Goal: Transaction & Acquisition: Purchase product/service

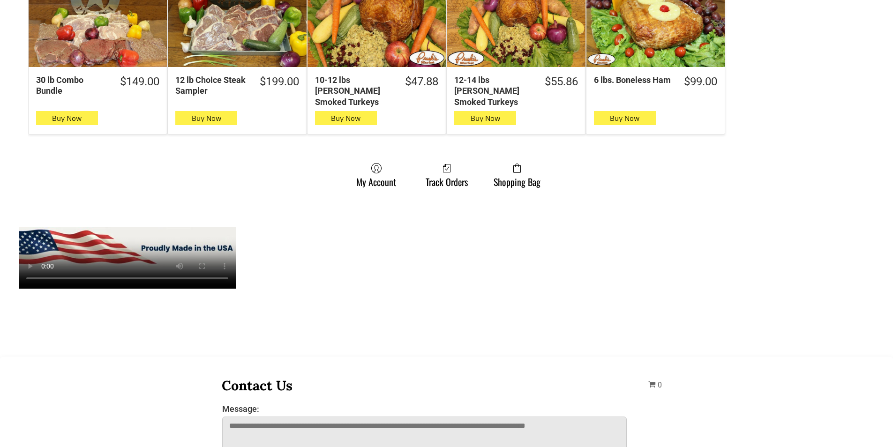
scroll to position [703, 0]
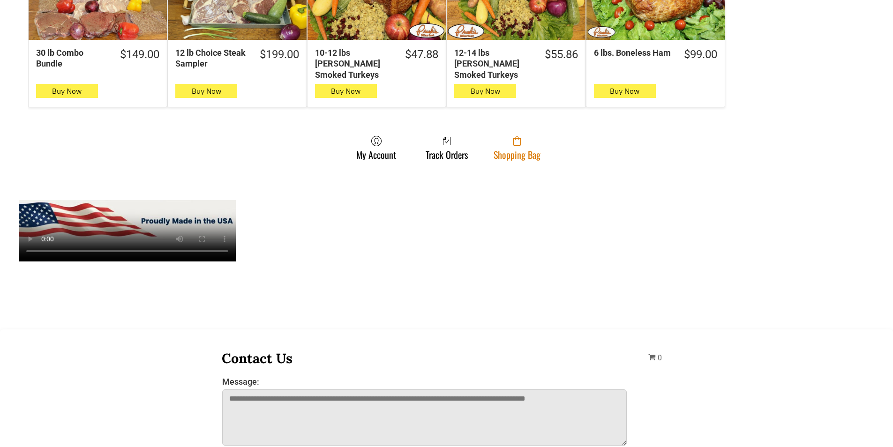
click at [542, 149] on link "Shopping Bag" at bounding box center [517, 147] width 56 height 25
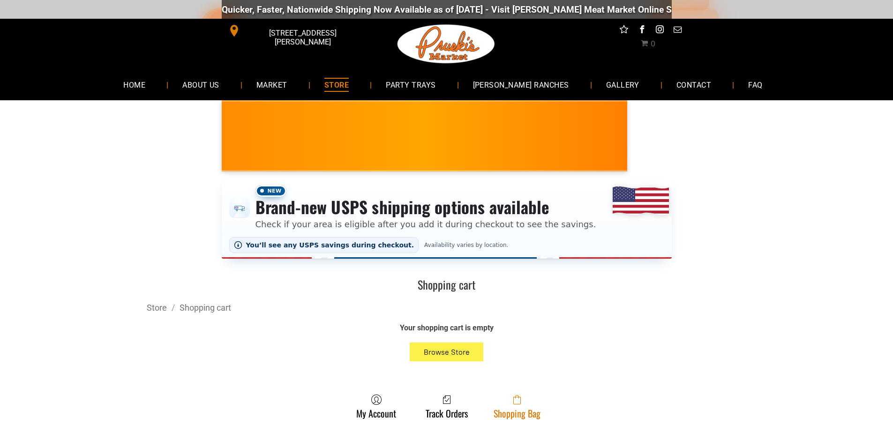
click at [507, 405] on span at bounding box center [517, 399] width 47 height 11
click at [521, 399] on span at bounding box center [517, 399] width 47 height 11
click at [507, 405] on span at bounding box center [517, 399] width 47 height 11
